Goal: Task Accomplishment & Management: Manage account settings

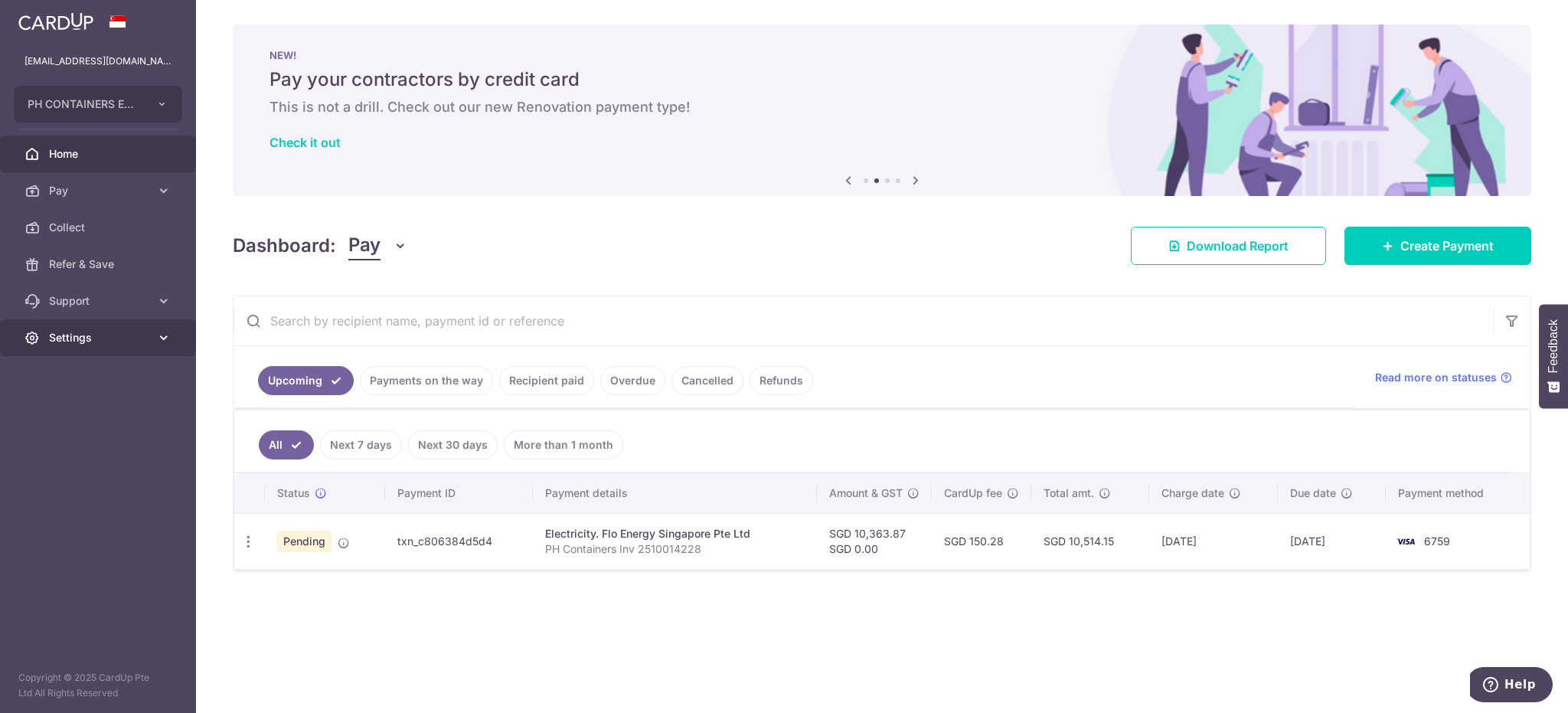
click at [57, 335] on span "Settings" at bounding box center [99, 337] width 101 height 15
click at [59, 416] on span "Logout" at bounding box center [99, 411] width 101 height 15
